Goal: Information Seeking & Learning: Learn about a topic

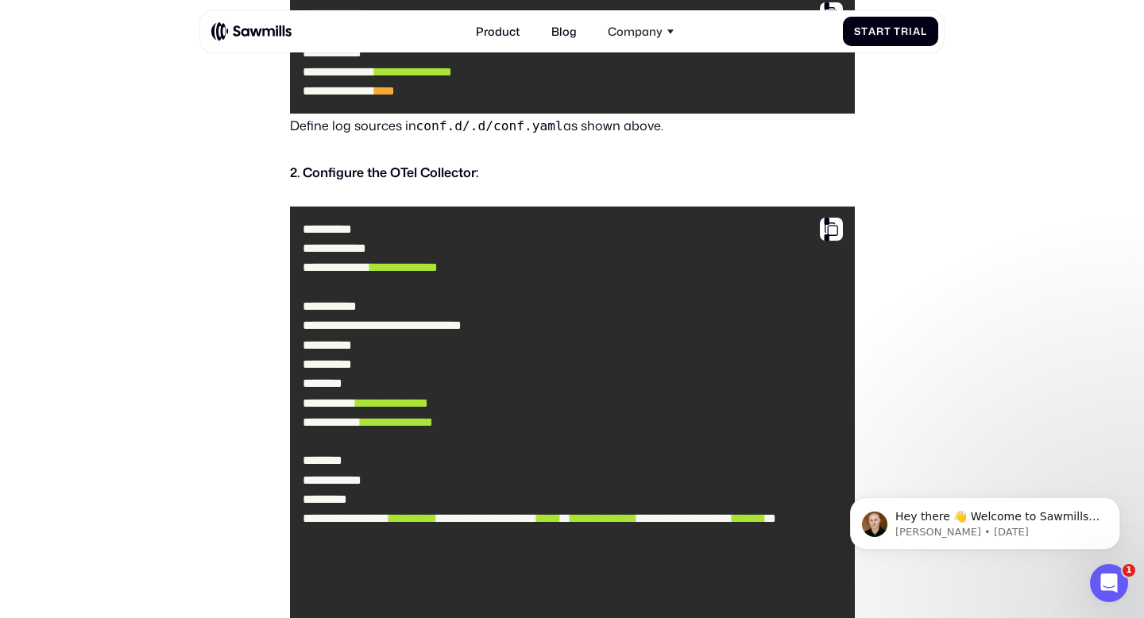
scroll to position [2280, 0]
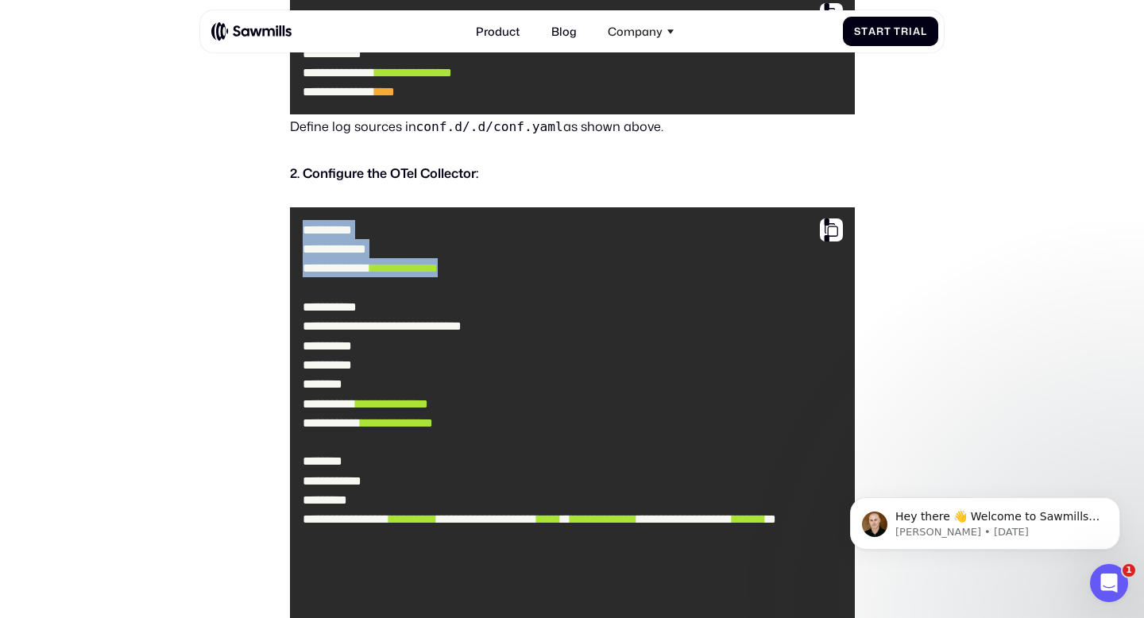
drag, startPoint x: 527, startPoint y: 176, endPoint x: 301, endPoint y: 131, distance: 229.9
click at [301, 214] on code "**********" at bounding box center [572, 413] width 552 height 399
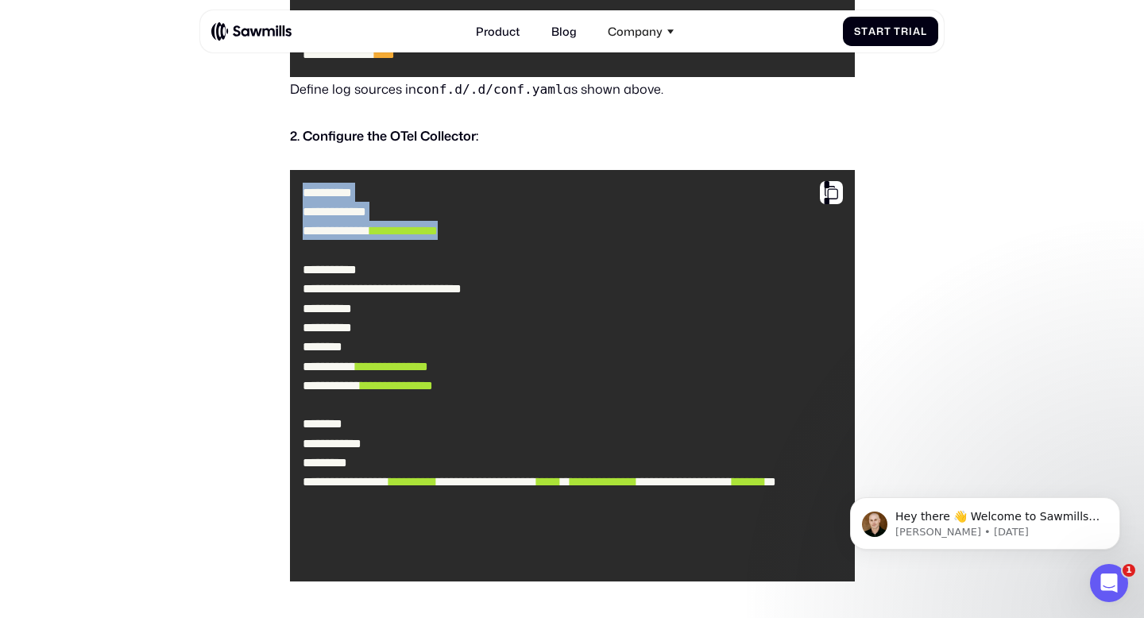
scroll to position [2314, 0]
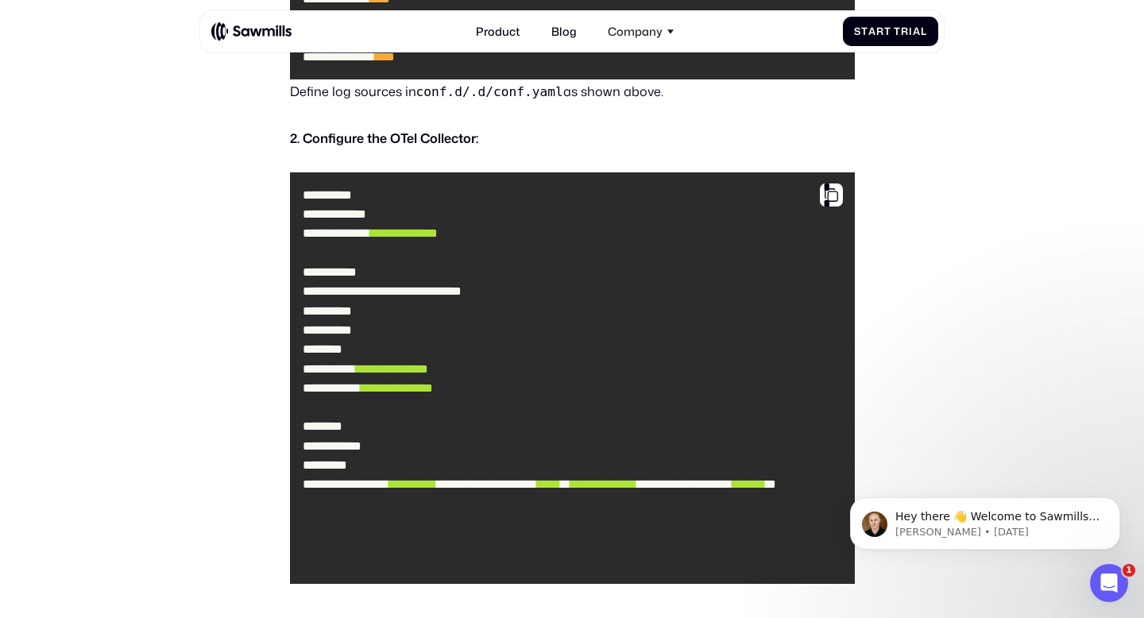
click at [535, 211] on code "**********" at bounding box center [572, 378] width 552 height 399
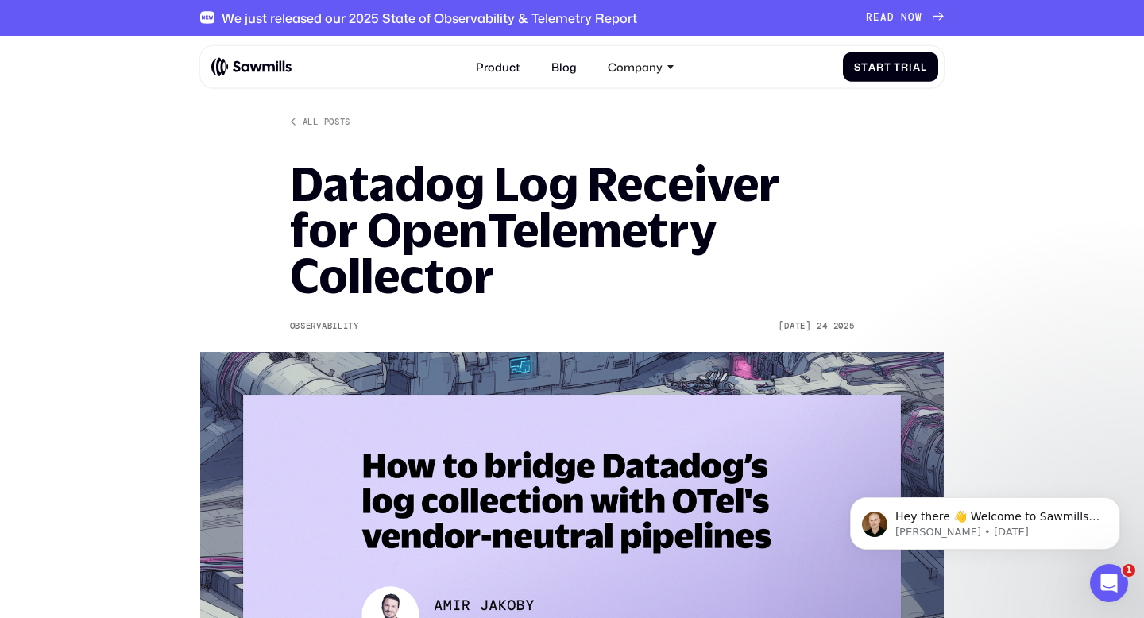
scroll to position [2, 0]
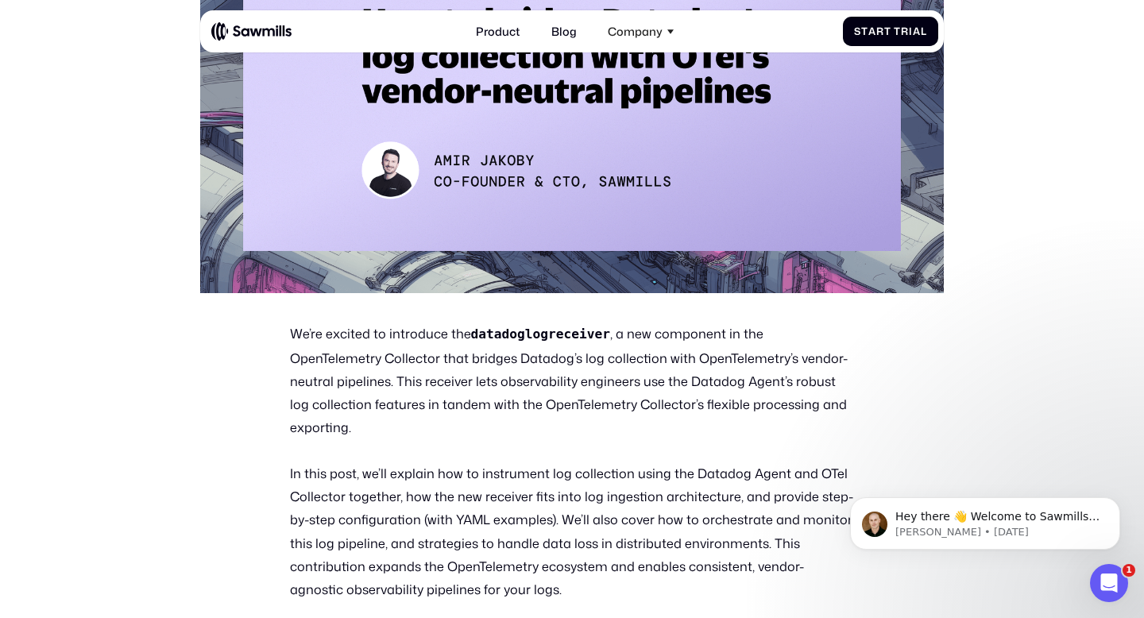
scroll to position [457, 0]
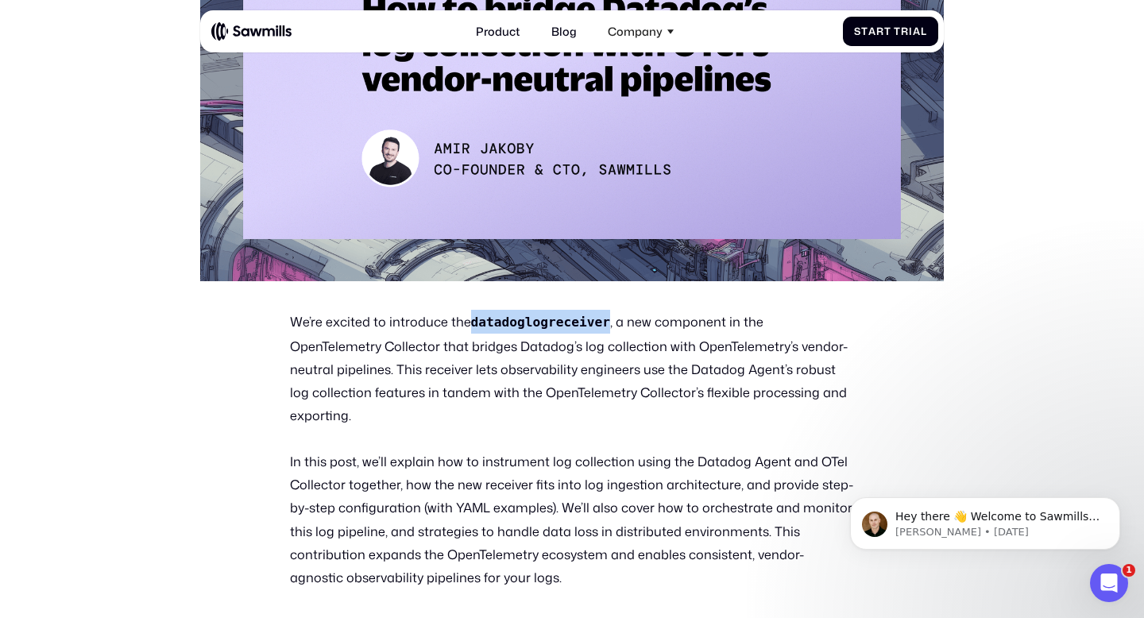
drag, startPoint x: 467, startPoint y: 276, endPoint x: 608, endPoint y: 280, distance: 140.7
click at [608, 310] on p "We’re excited to introduce the datadoglogreceiver , a new component in the Open…" at bounding box center [572, 368] width 565 height 117
copy code "datadoglogreceiver"
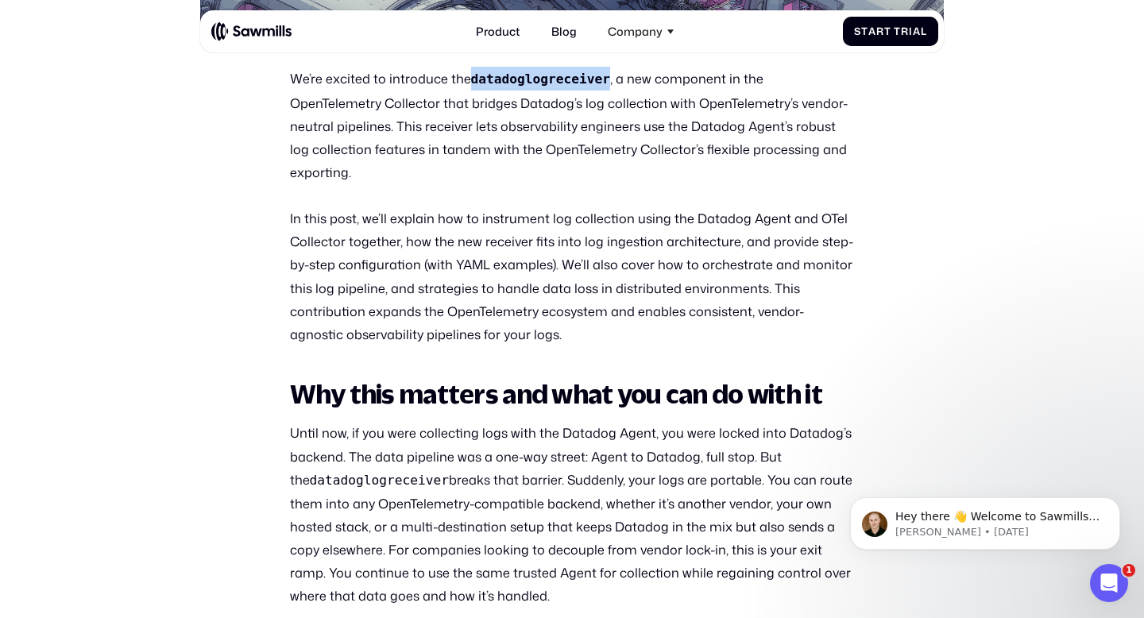
scroll to position [645, 0]
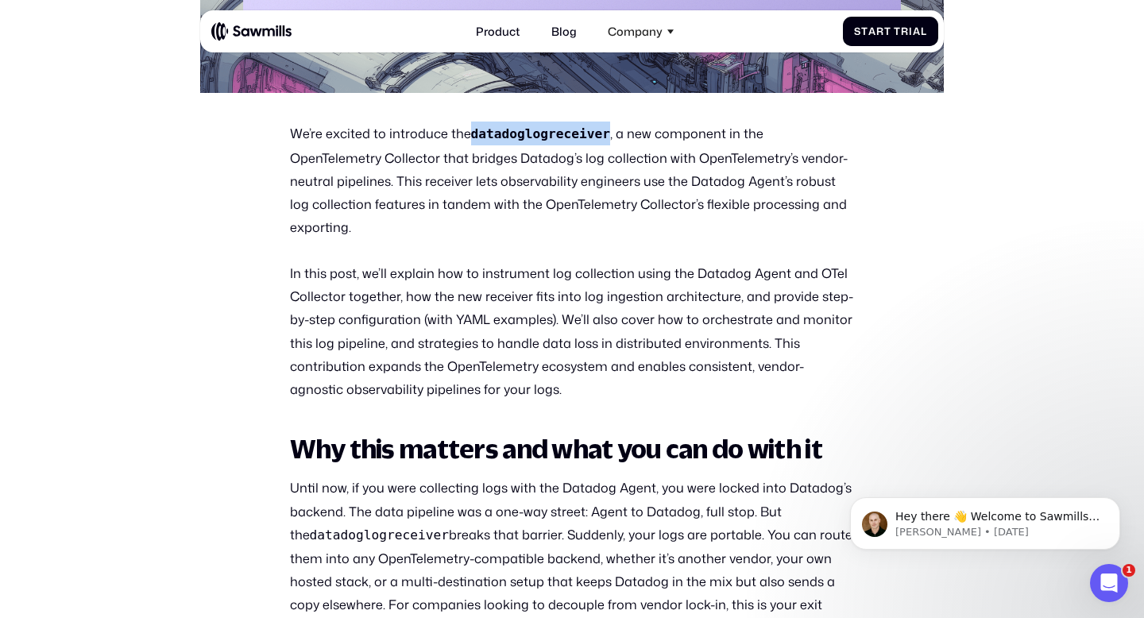
click at [265, 37] on img at bounding box center [251, 31] width 80 height 20
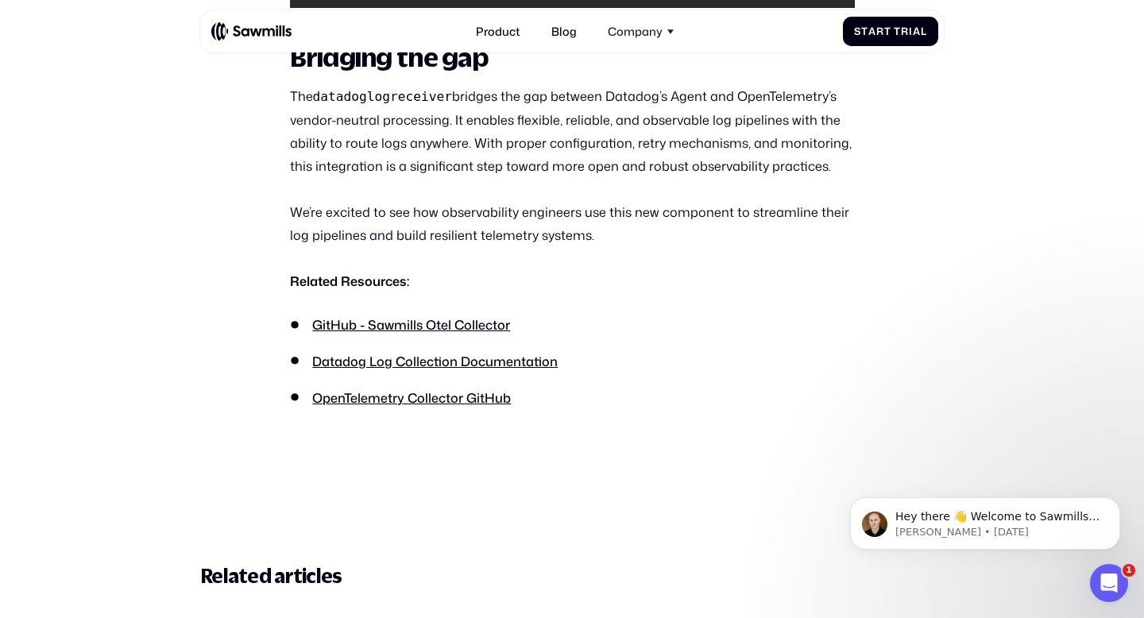
scroll to position [3883, 0]
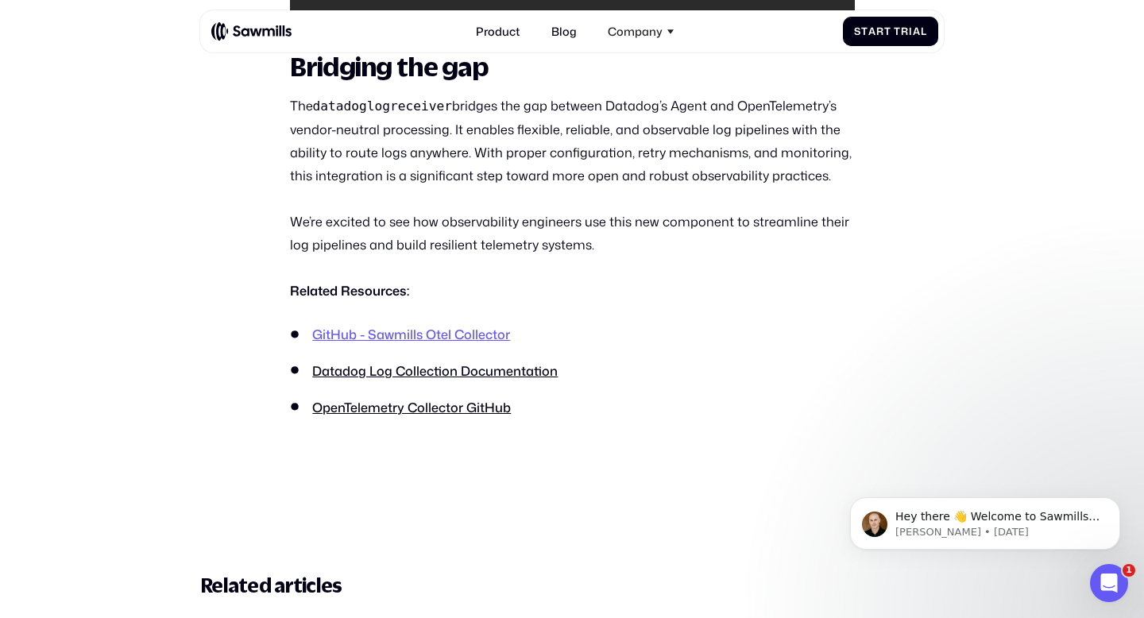
click at [471, 325] on link "GitHub - Sawmills Otel Collector" at bounding box center [411, 334] width 198 height 18
